Goal: Information Seeking & Learning: Learn about a topic

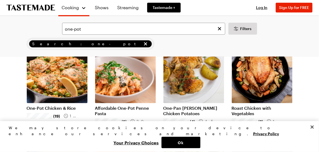
scroll to position [86, 0]
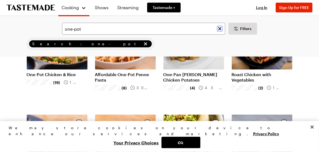
click at [218, 30] on icon "Clear search" at bounding box center [219, 28] width 3 height 3
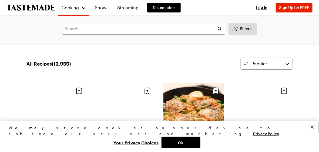
click at [312, 121] on button "Close" at bounding box center [312, 127] width 12 height 12
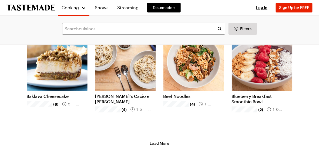
scroll to position [581, 0]
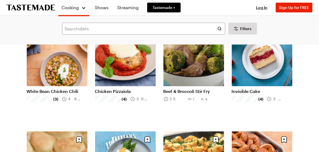
scroll to position [797, 0]
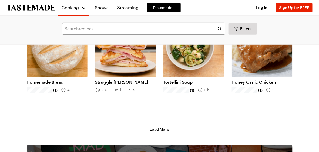
scroll to position [1228, 0]
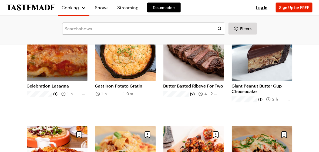
scroll to position [1436, 0]
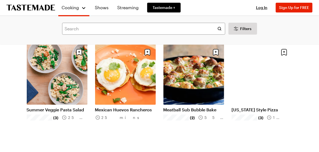
scroll to position [1835, 0]
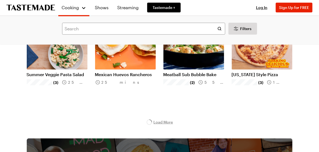
scroll to position [1952, 0]
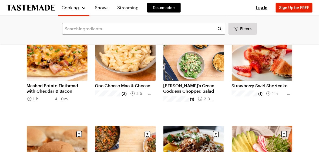
scroll to position [2281, 0]
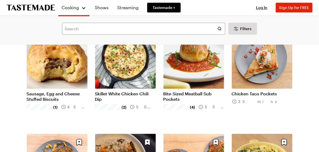
scroll to position [3012, 0]
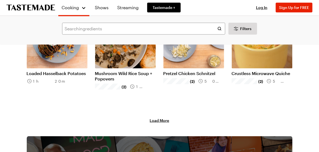
scroll to position [3142, 0]
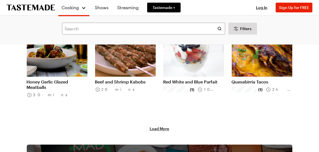
scroll to position [3775, 0]
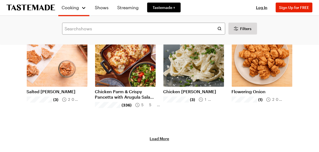
scroll to position [4387, 0]
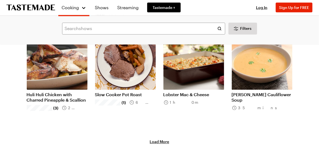
scroll to position [5042, 0]
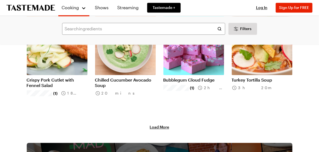
scroll to position [5666, 0]
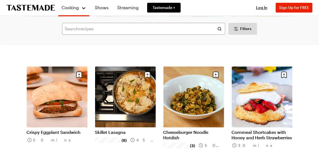
scroll to position [5583, 0]
